Goal: Navigation & Orientation: Find specific page/section

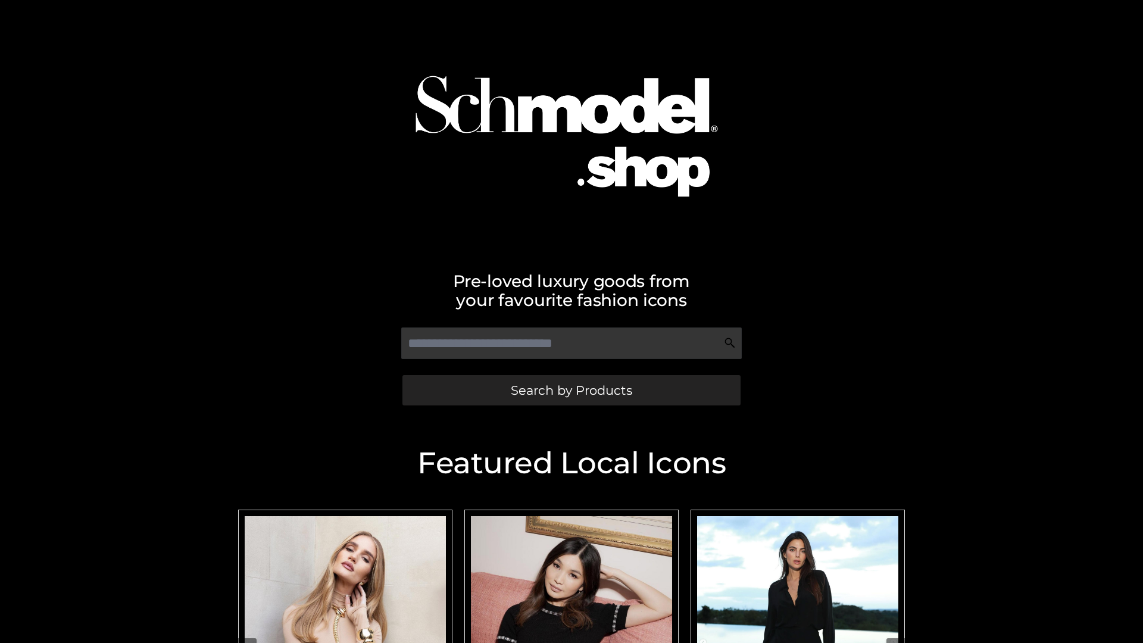
click at [571, 390] on span "Search by Products" at bounding box center [571, 390] width 121 height 12
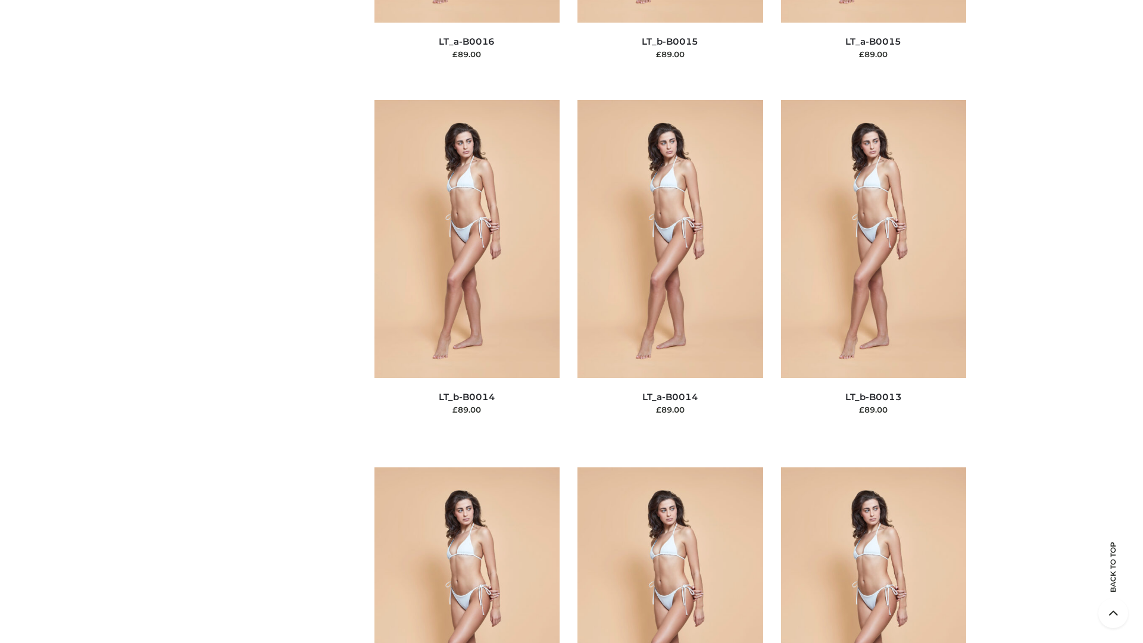
scroll to position [5344, 0]
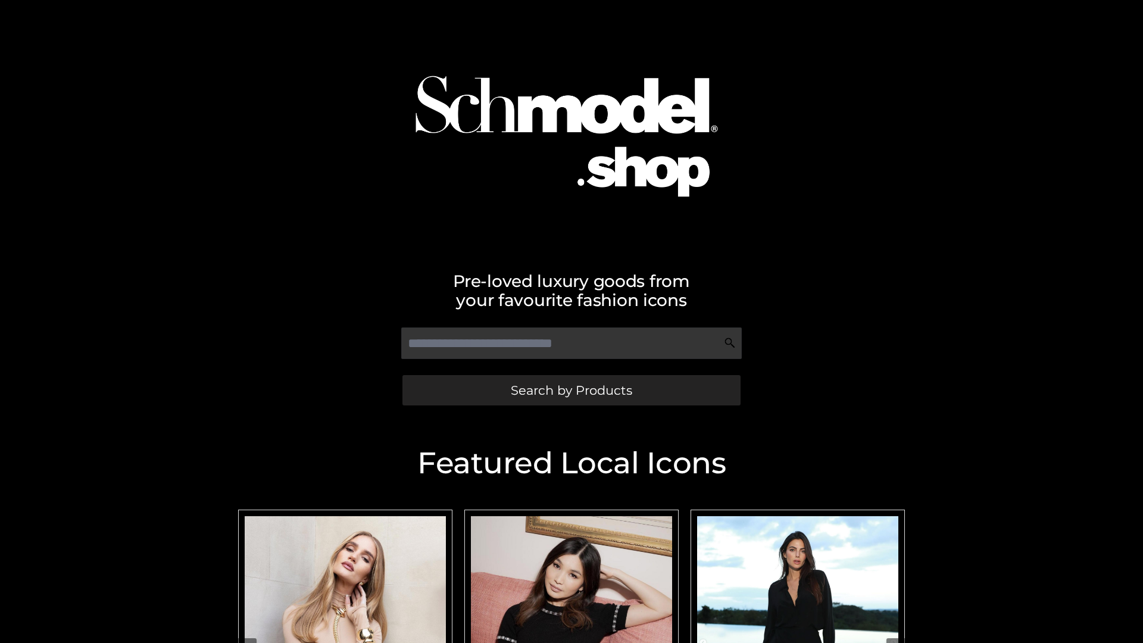
click at [571, 390] on span "Search by Products" at bounding box center [571, 390] width 121 height 12
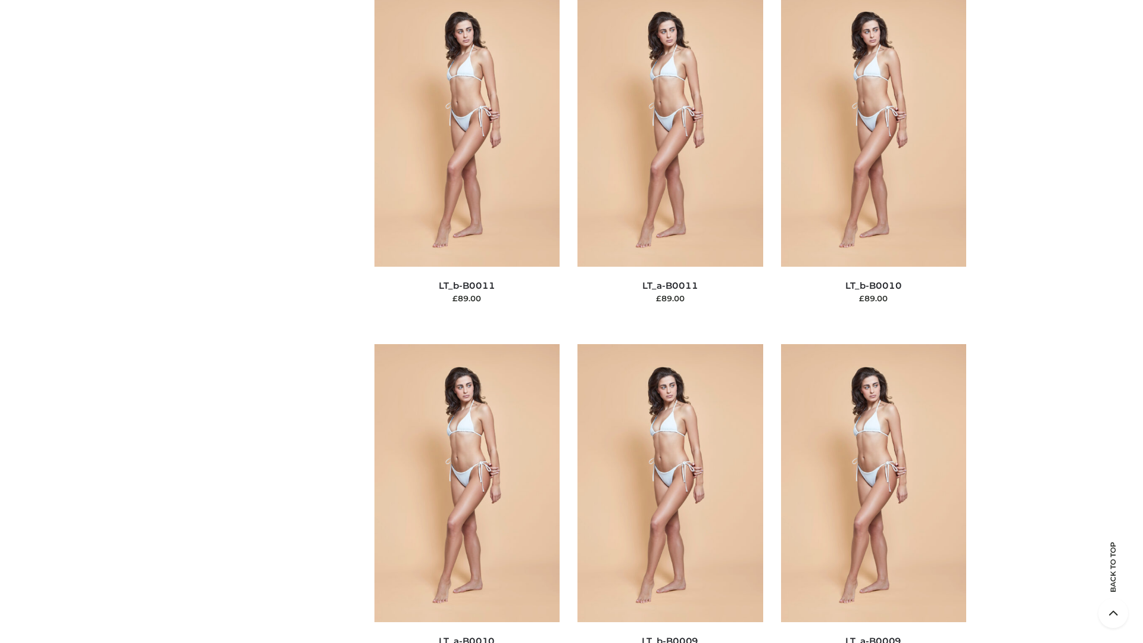
scroll to position [5344, 0]
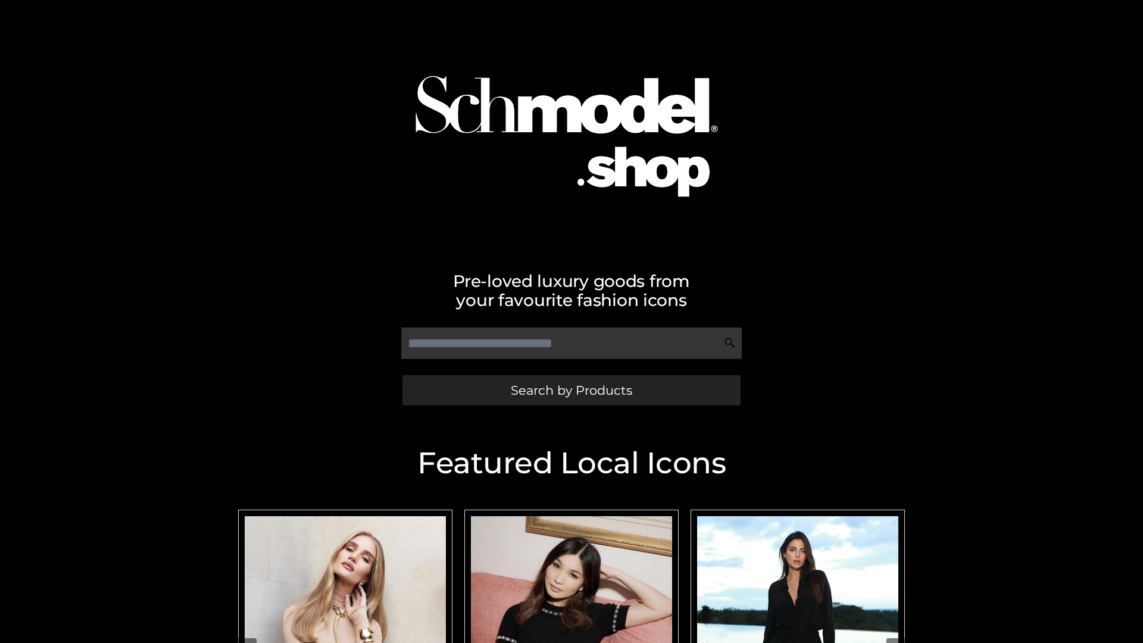
click at [571, 390] on span "Search by Products" at bounding box center [571, 390] width 121 height 12
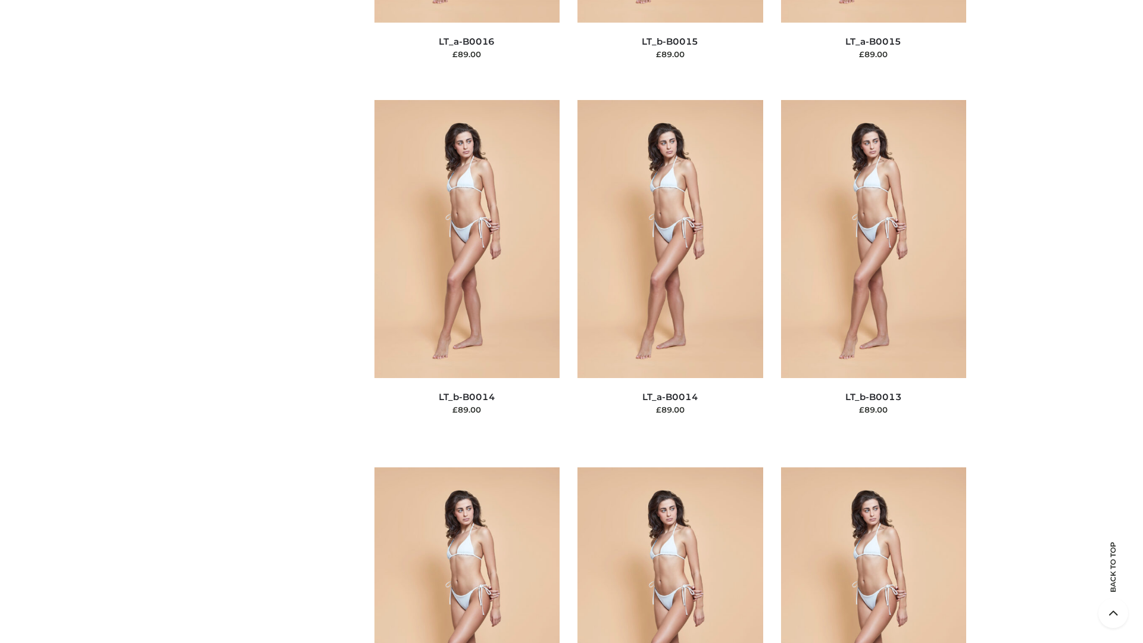
scroll to position [4232, 0]
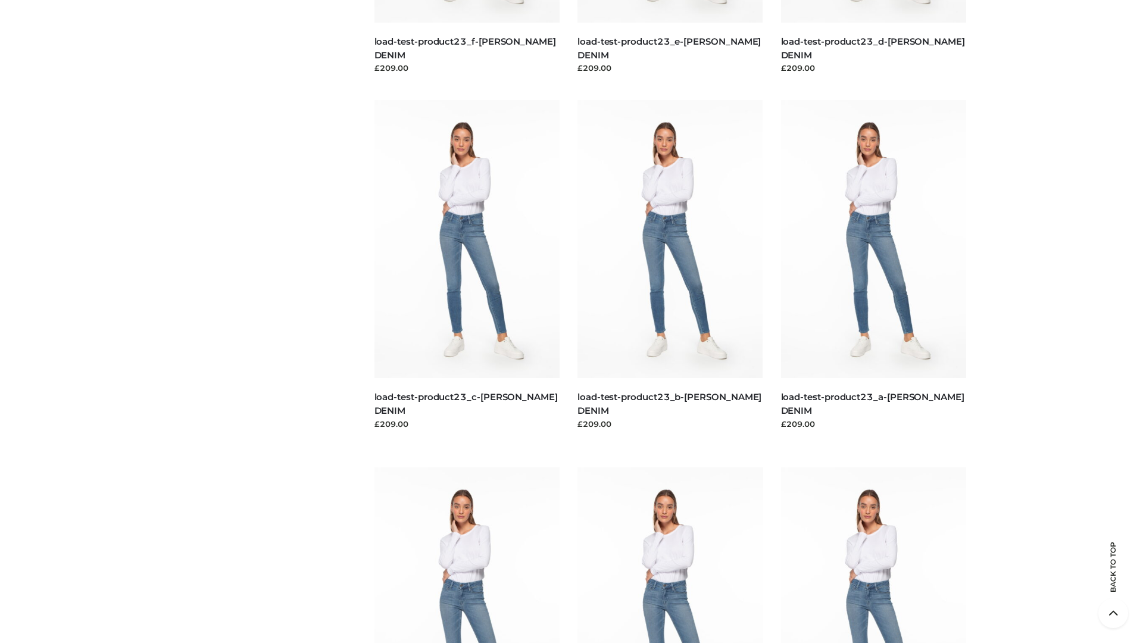
scroll to position [1044, 0]
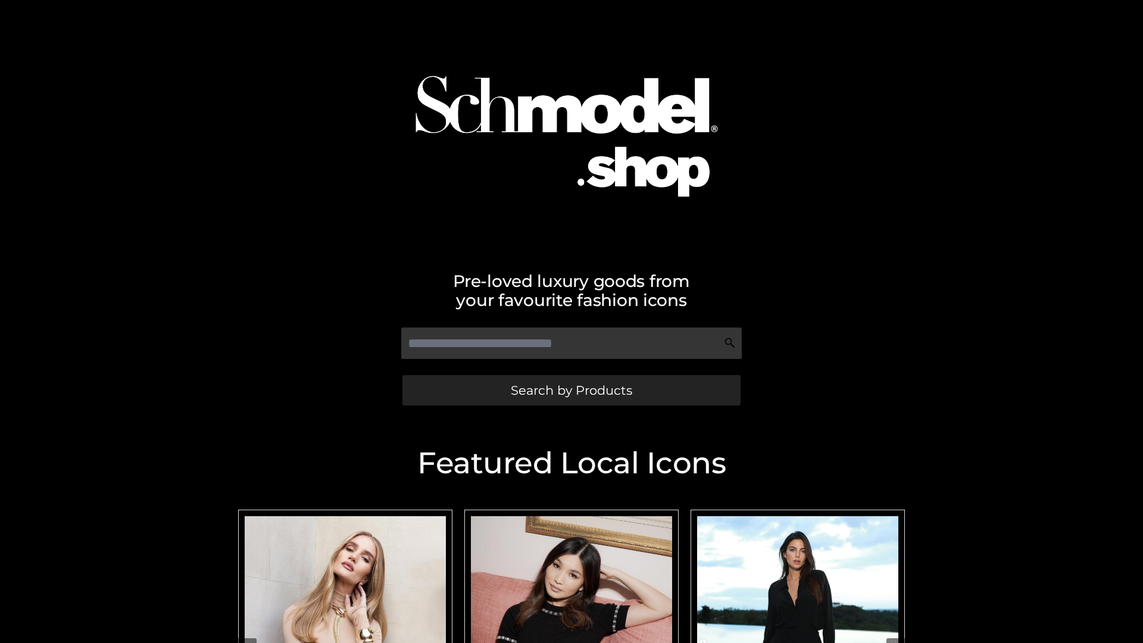
click at [571, 390] on span "Search by Products" at bounding box center [571, 390] width 121 height 12
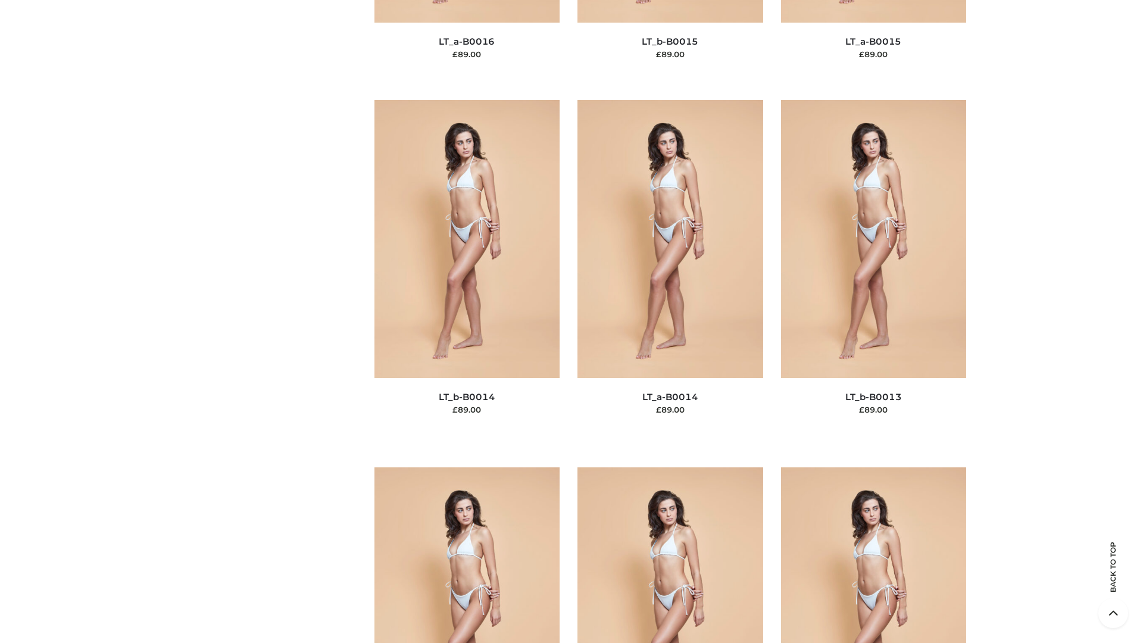
scroll to position [4232, 0]
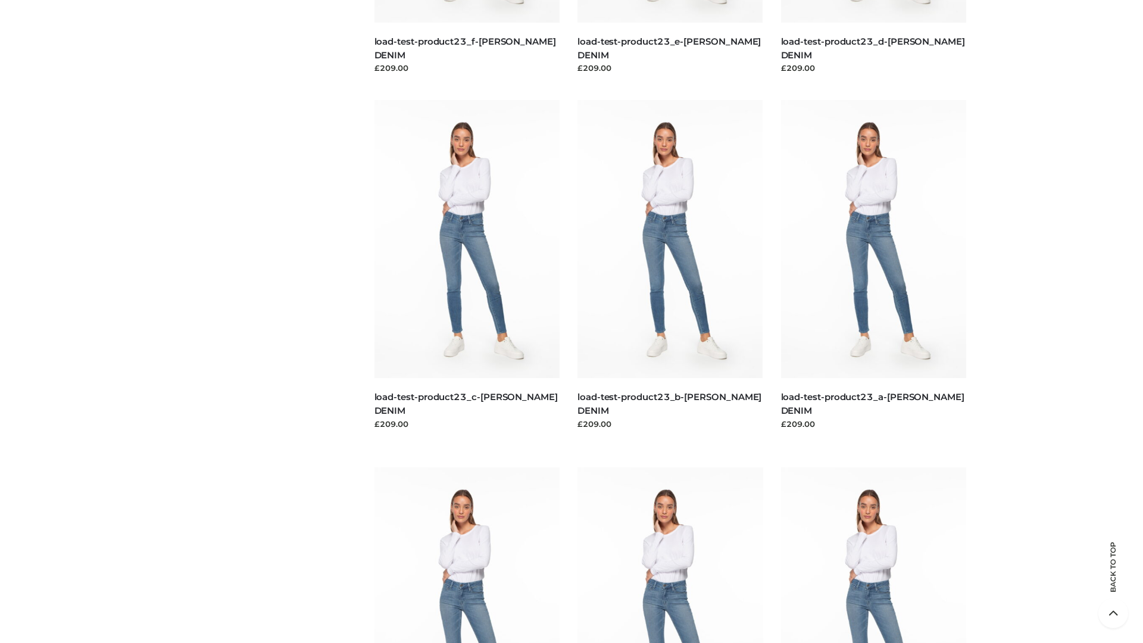
scroll to position [1044, 0]
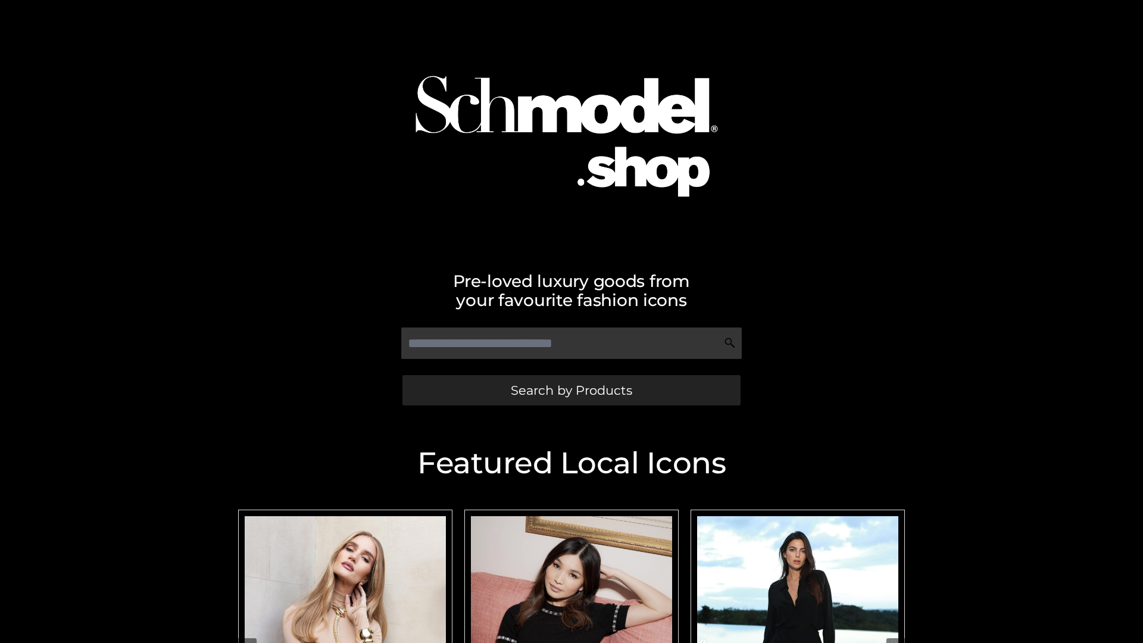
click at [571, 390] on span "Search by Products" at bounding box center [571, 390] width 121 height 12
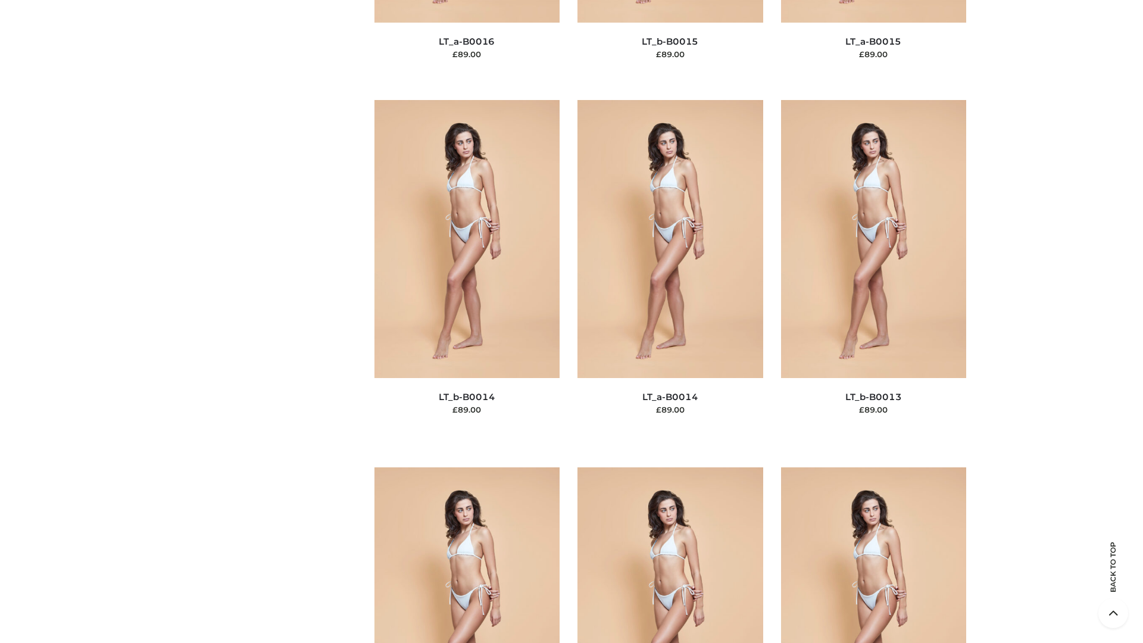
scroll to position [5344, 0]
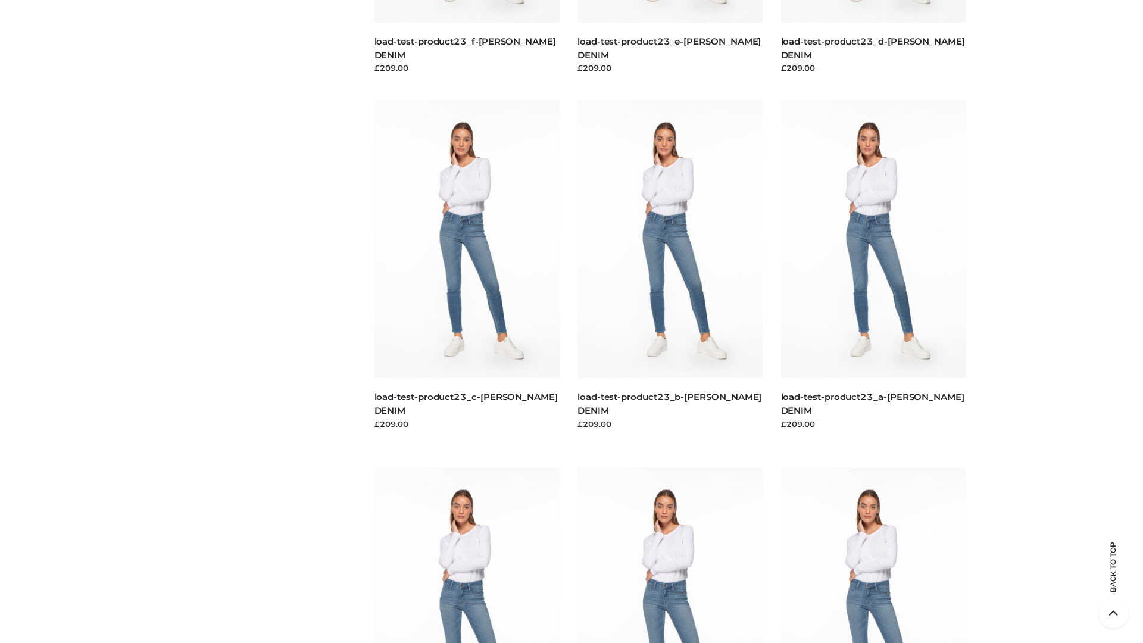
scroll to position [1044, 0]
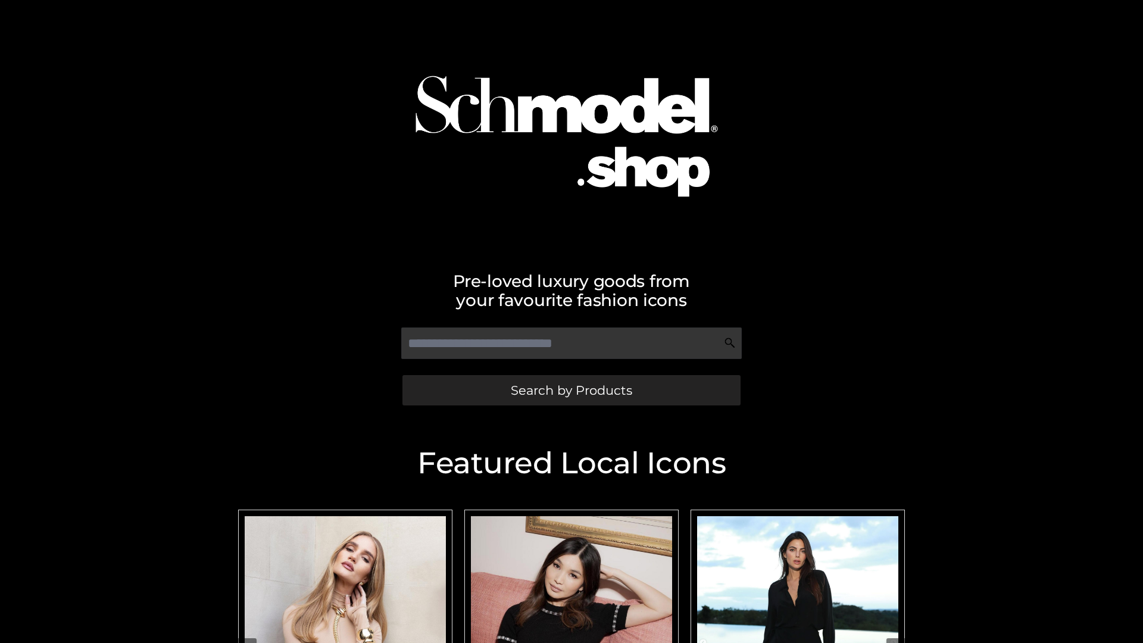
click at [571, 390] on span "Search by Products" at bounding box center [571, 390] width 121 height 12
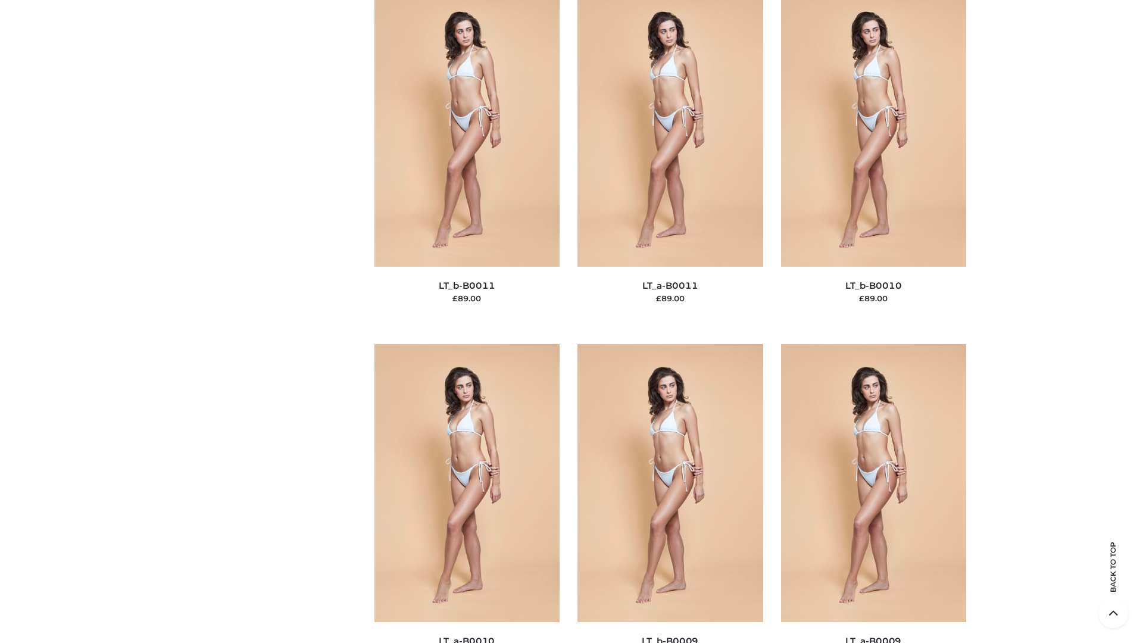
scroll to position [5344, 0]
